Goal: Submit feedback/report problem

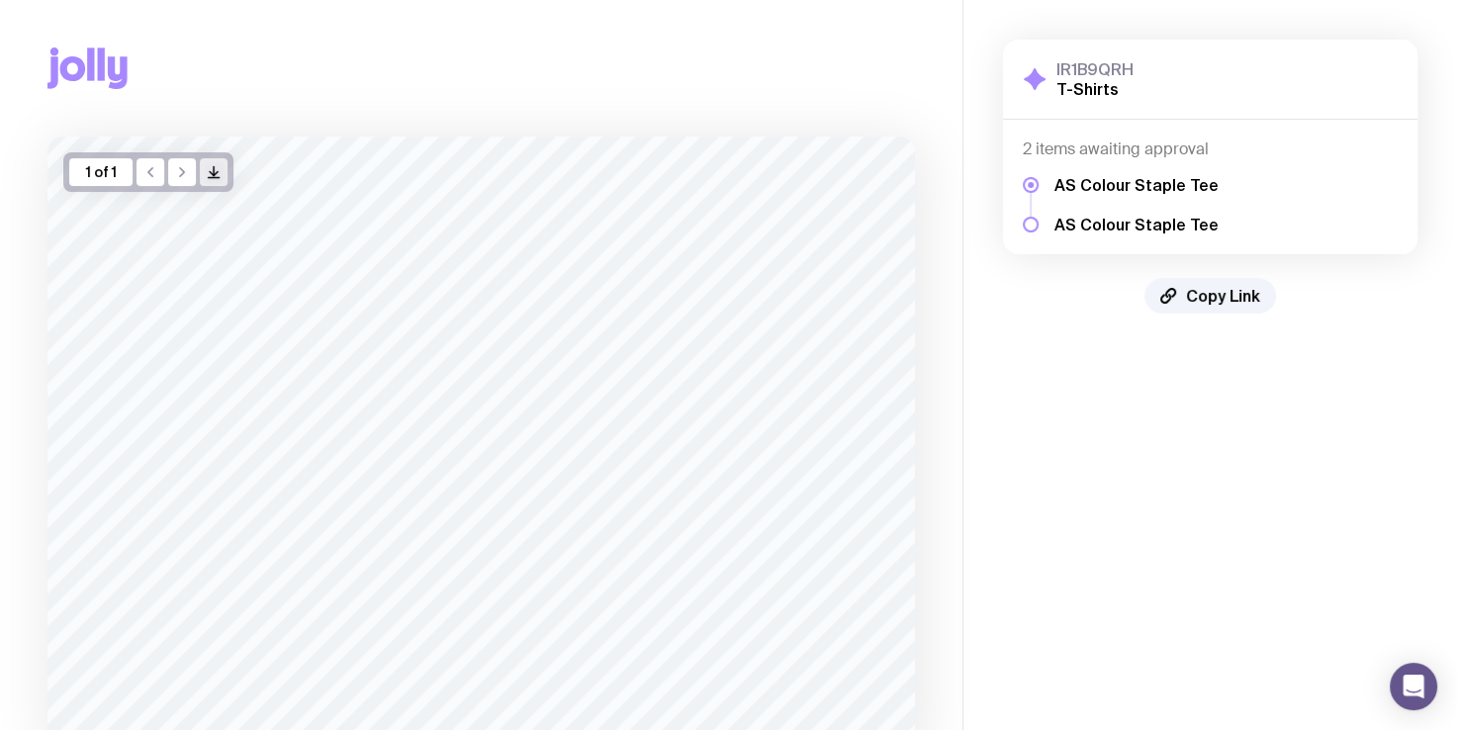
click at [212, 168] on icon "/> />" at bounding box center [214, 172] width 16 height 16
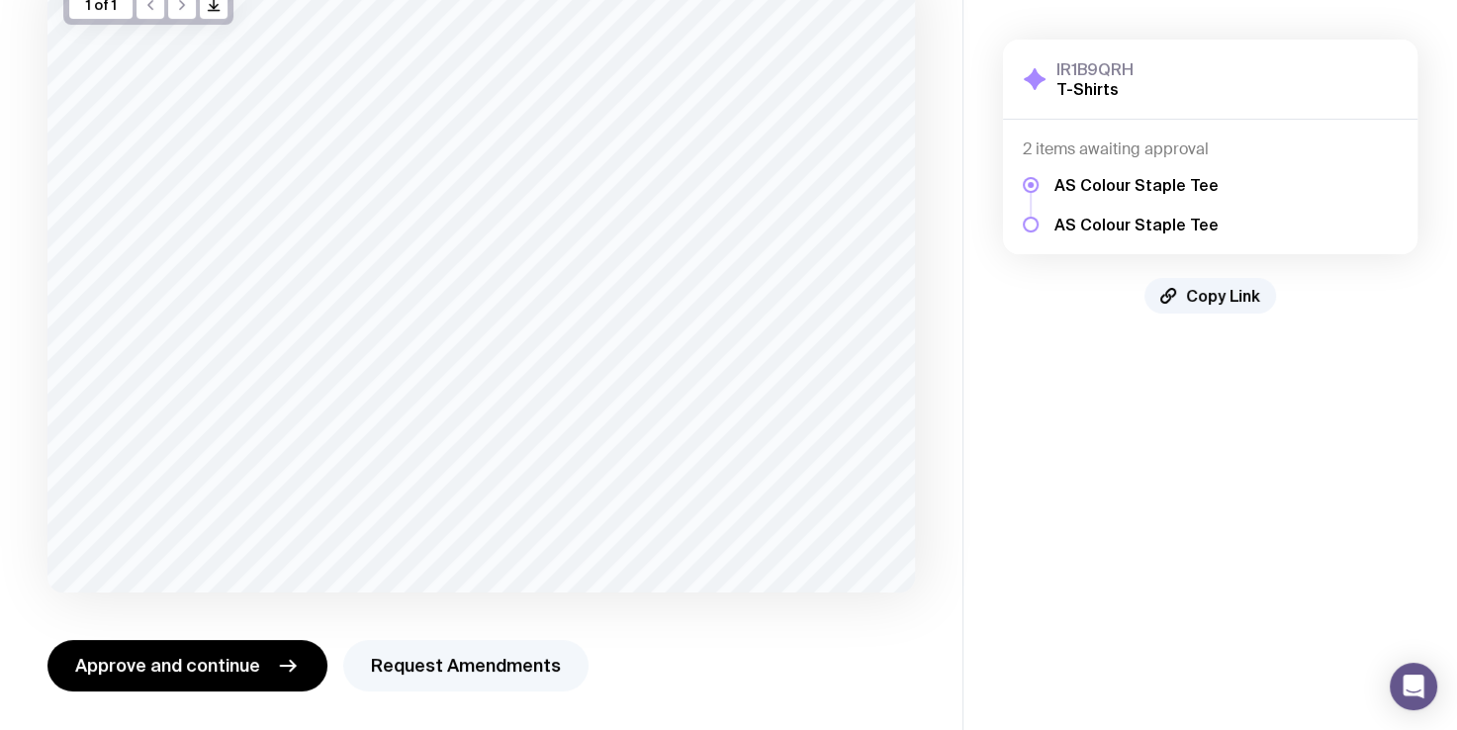
click at [481, 668] on button "Request Amendments" at bounding box center [465, 665] width 245 height 51
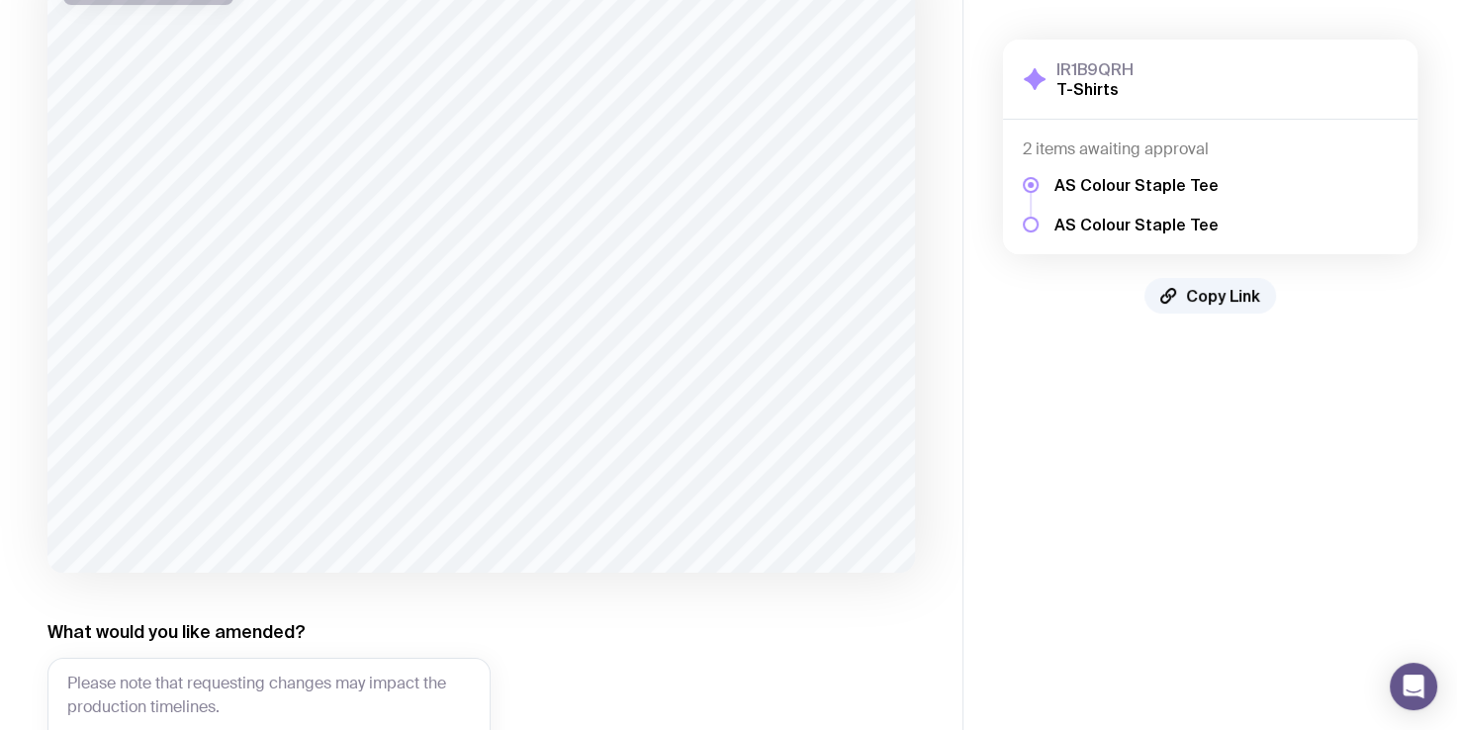
scroll to position [188, 0]
click at [379, 679] on textarea "What would you like amended?" at bounding box center [268, 718] width 443 height 123
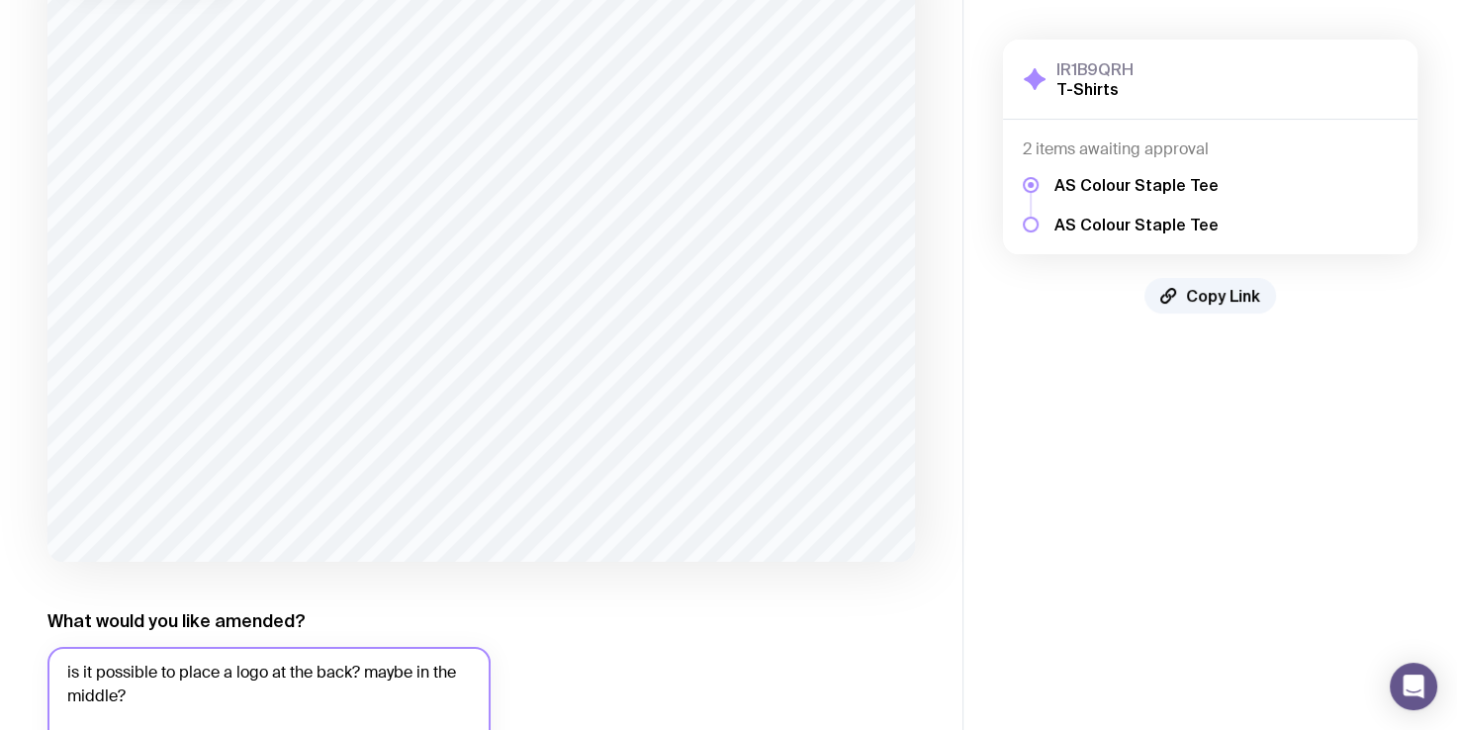
scroll to position [360, 0]
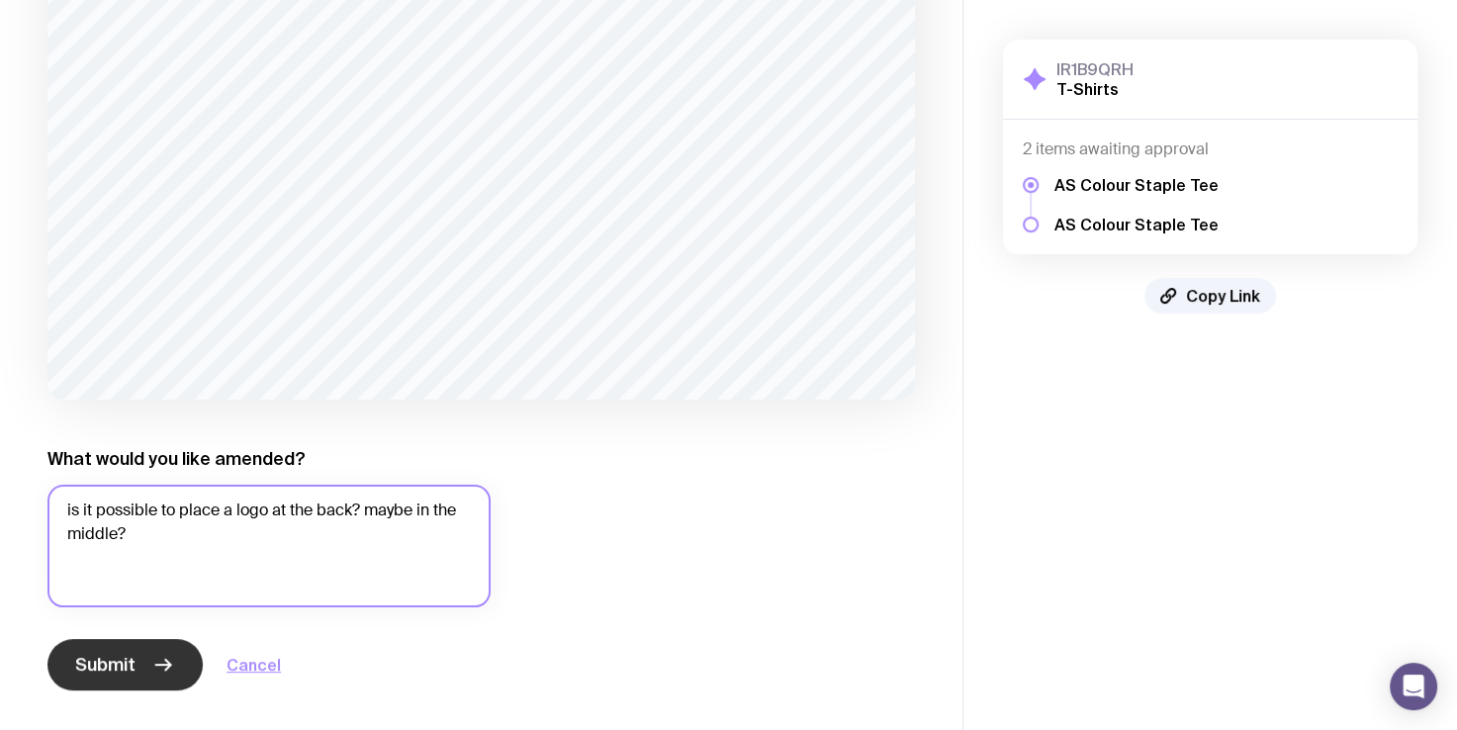
type textarea "is it possible to place a logo at the back? maybe in the middle?"
click at [145, 683] on button "Submit" at bounding box center [124, 664] width 155 height 51
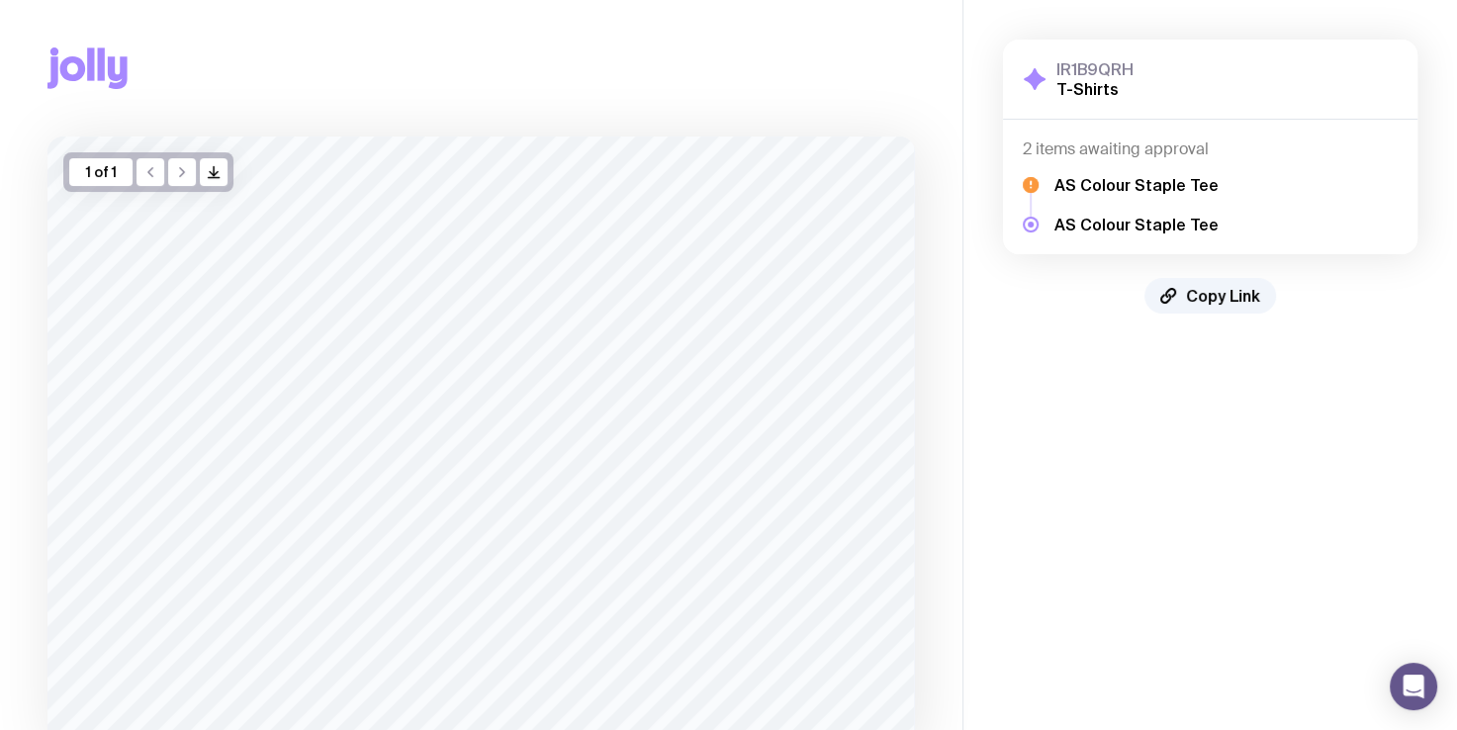
scroll to position [158, 0]
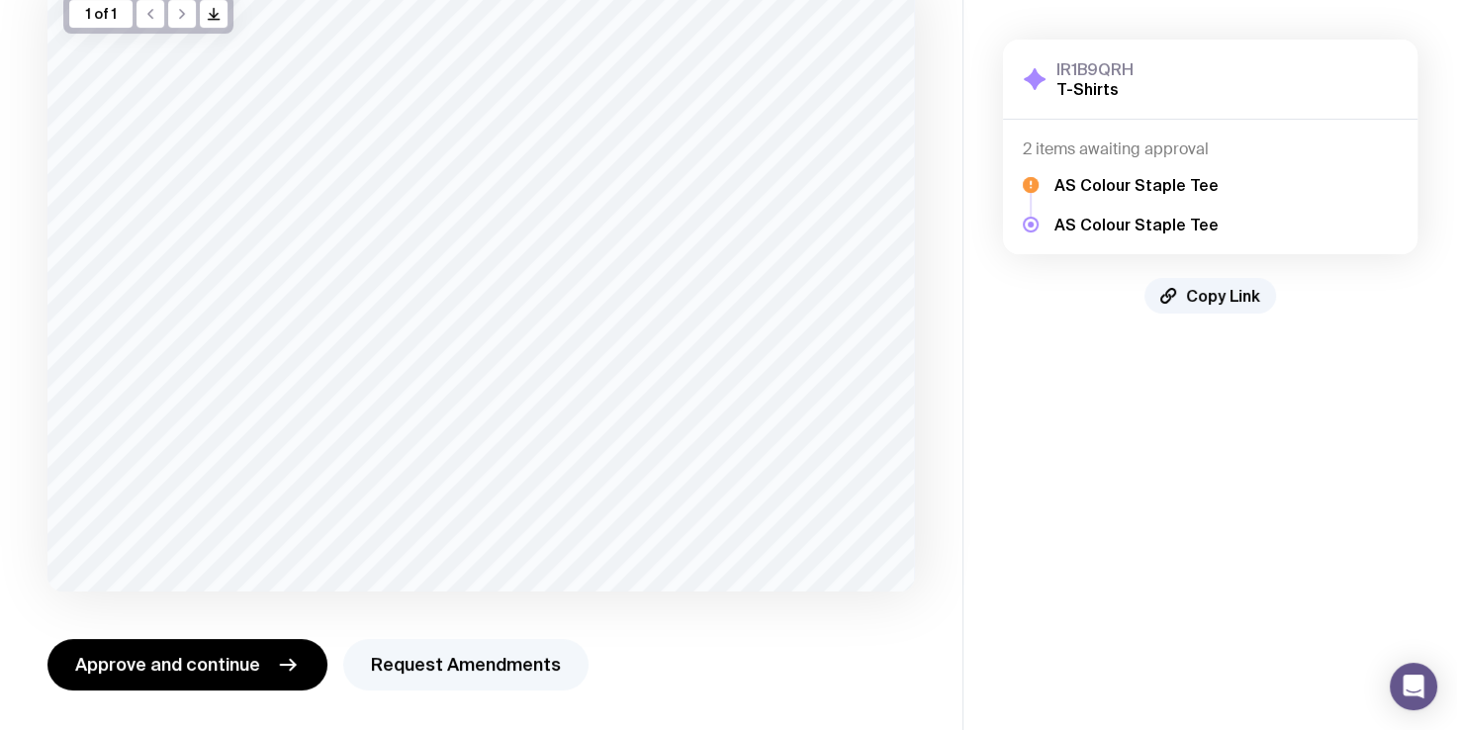
click at [413, 656] on button "Request Amendments" at bounding box center [465, 664] width 245 height 51
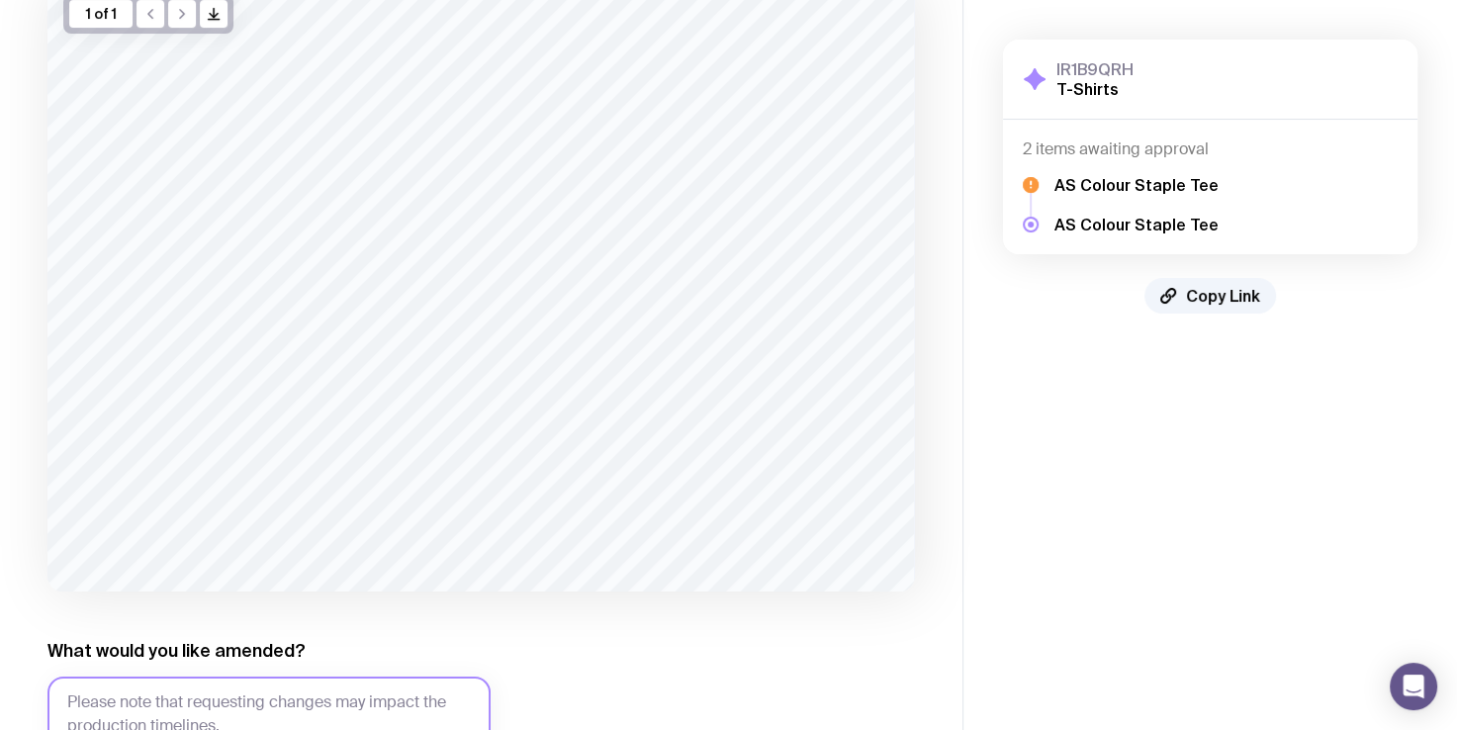
click at [294, 698] on textarea "What would you like amended?" at bounding box center [268, 738] width 443 height 123
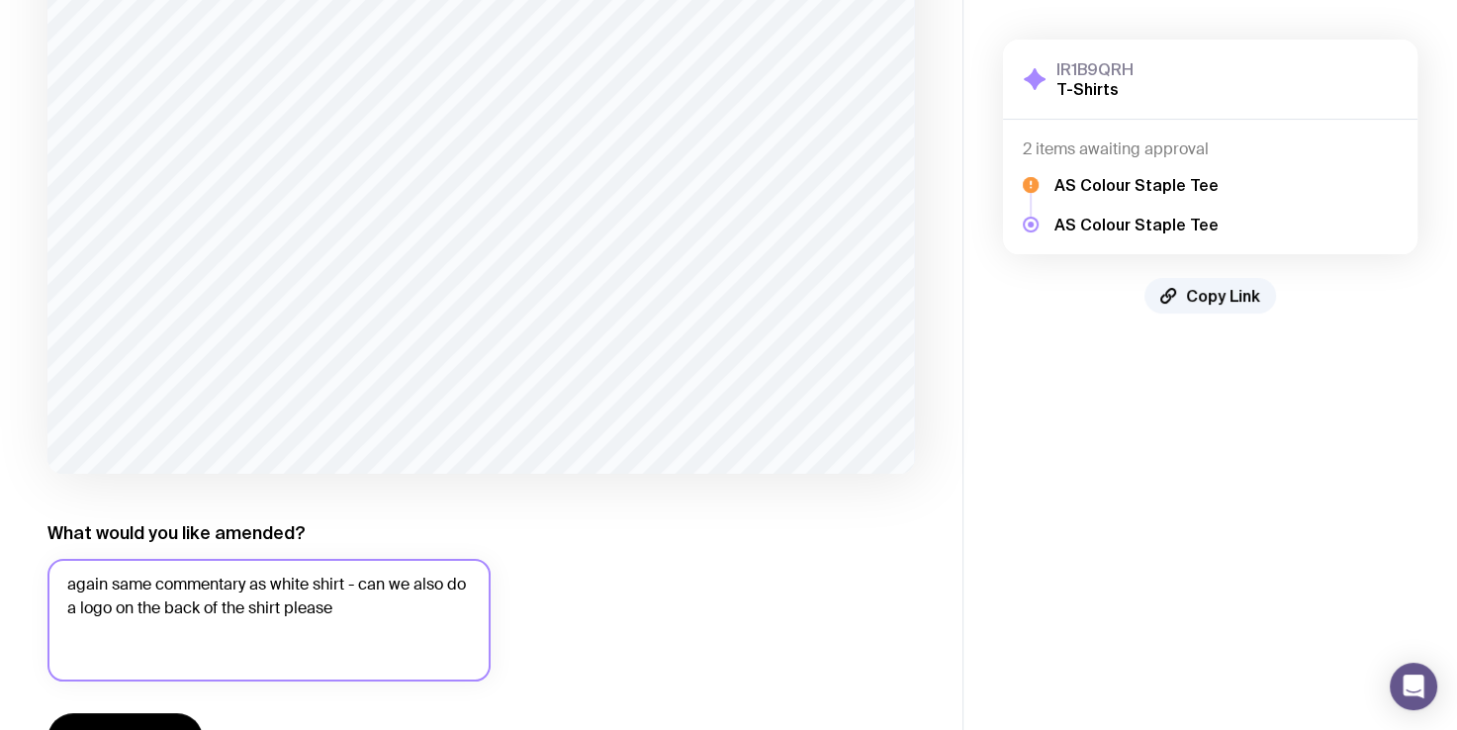
scroll to position [326, 0]
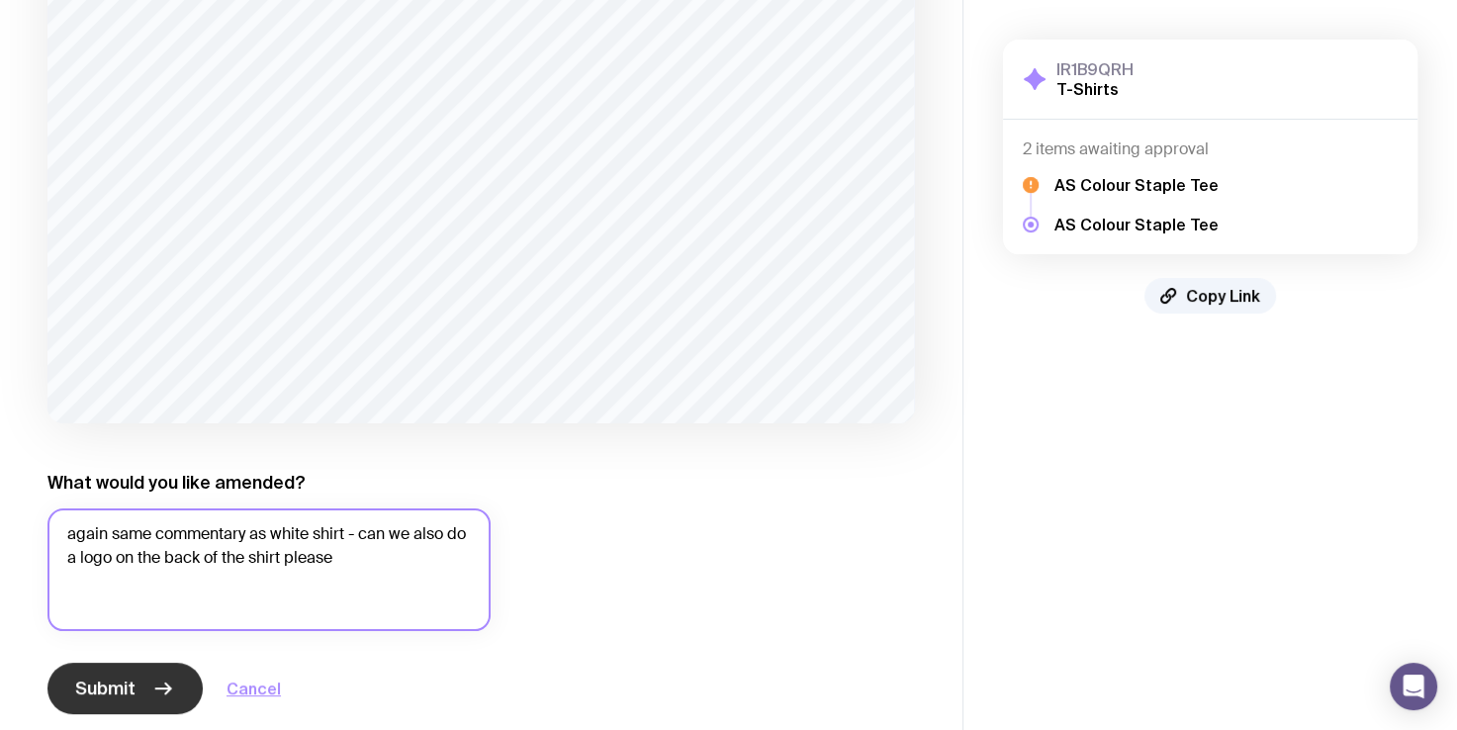
type textarea "again same commentary as white shirt - can we also do a logo on the back of the…"
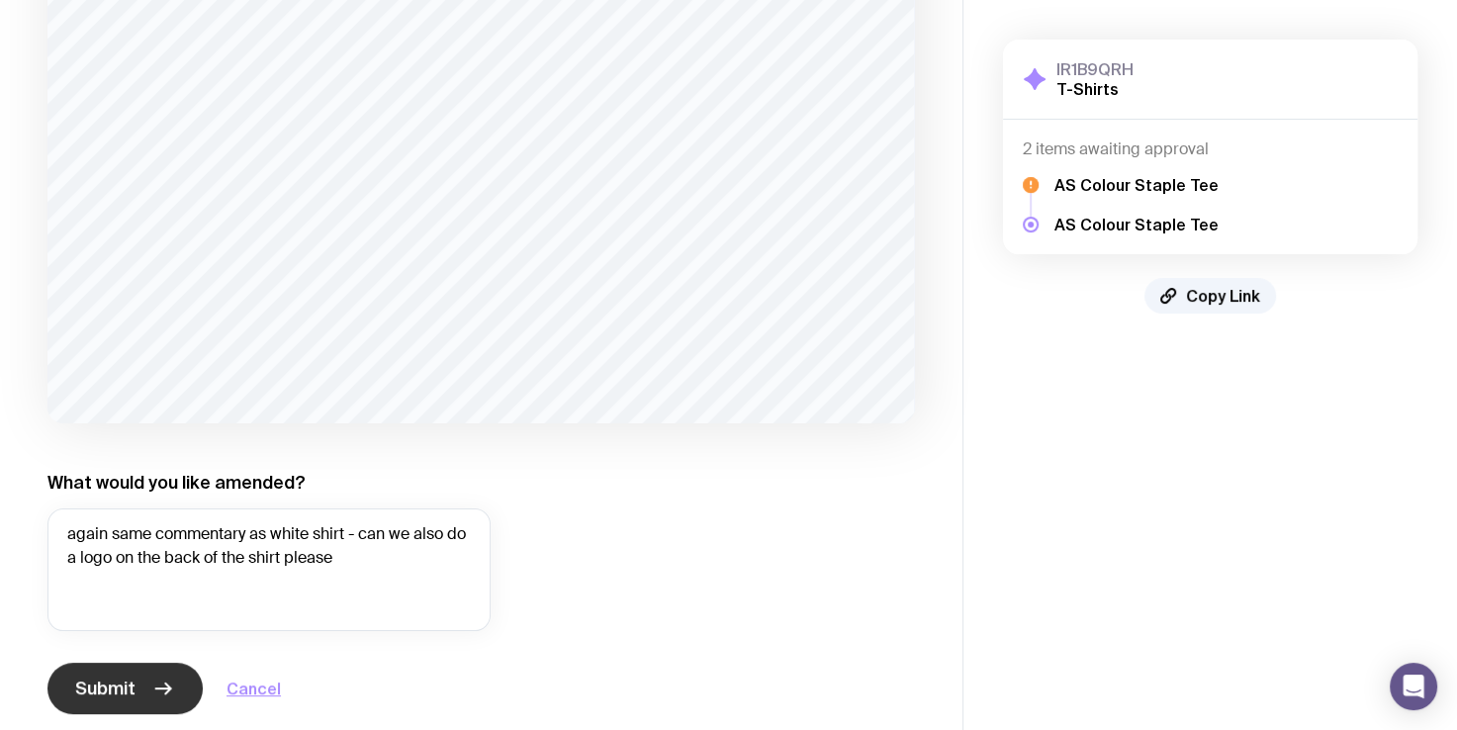
click at [142, 688] on button "Submit" at bounding box center [124, 688] width 155 height 51
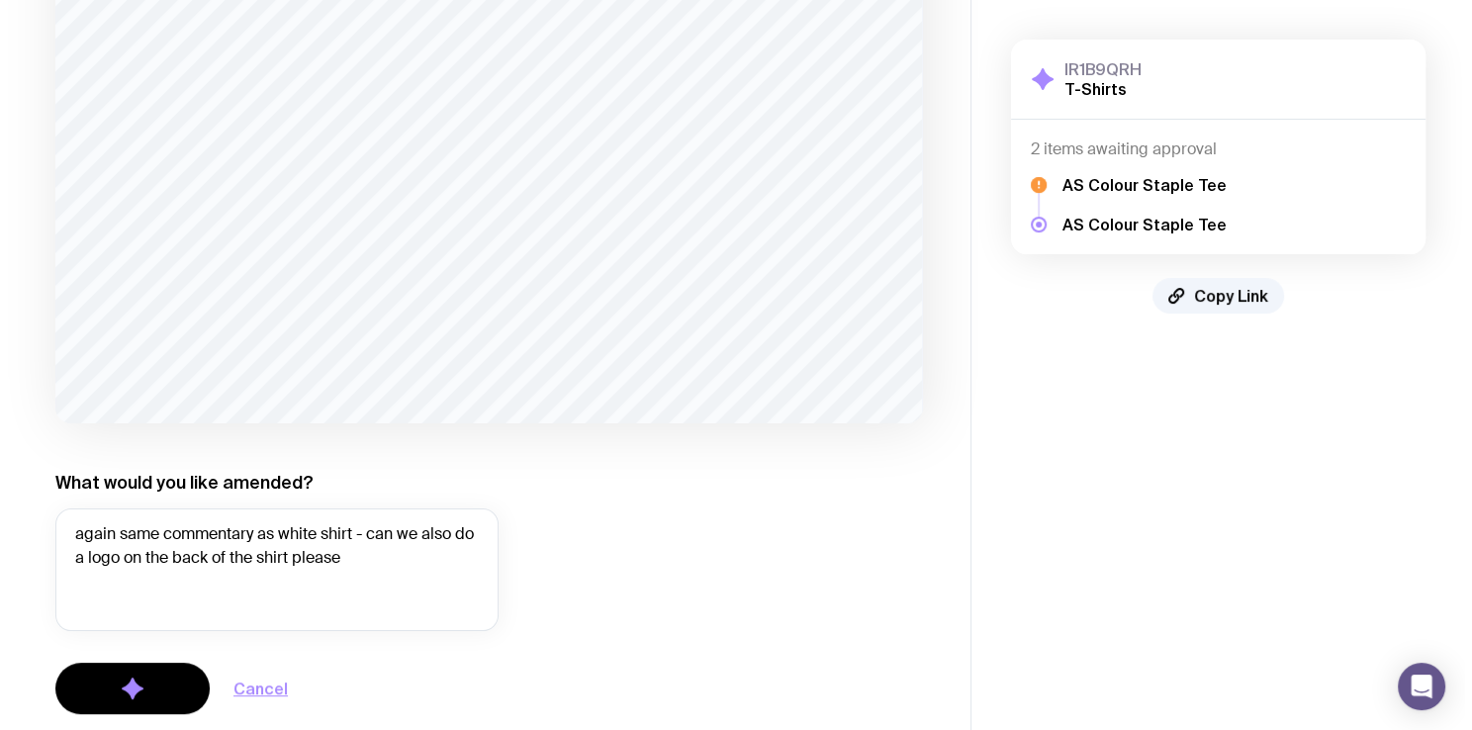
scroll to position [0, 0]
